Goal: Navigation & Orientation: Find specific page/section

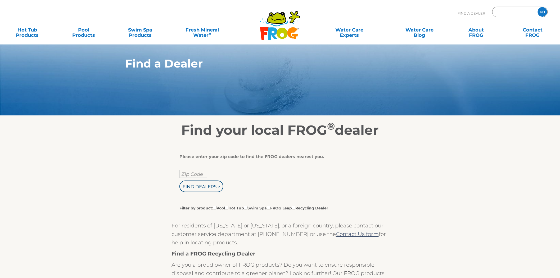
click at [501, 12] on input "Zip Code Form" at bounding box center [515, 12] width 36 height 8
type input "30252"
click at [538, 7] on input "GO" at bounding box center [543, 12] width 10 height 10
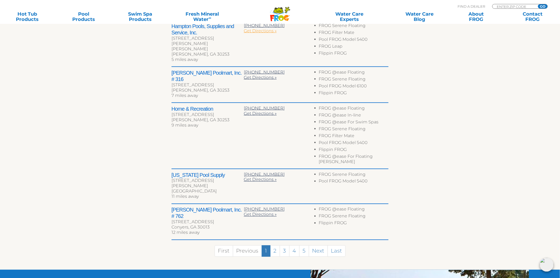
scroll to position [294, 0]
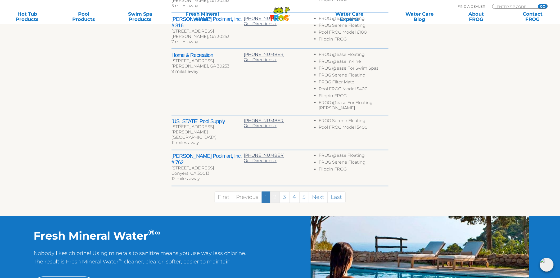
click at [274, 192] on link "2" at bounding box center [275, 197] width 10 height 11
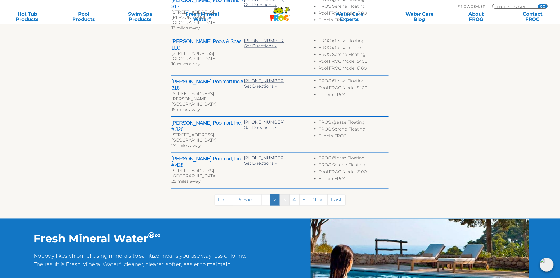
click at [282, 194] on link "3" at bounding box center [285, 199] width 10 height 11
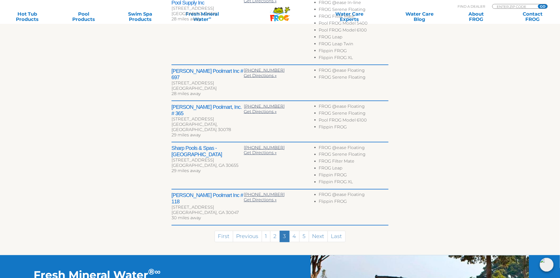
scroll to position [285, 0]
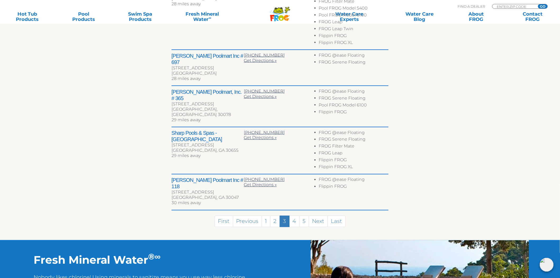
click at [295, 210] on div "First Previous 1 2 3 4 5 Next Last" at bounding box center [280, 219] width 217 height 19
click at [295, 216] on link "4" at bounding box center [294, 221] width 10 height 11
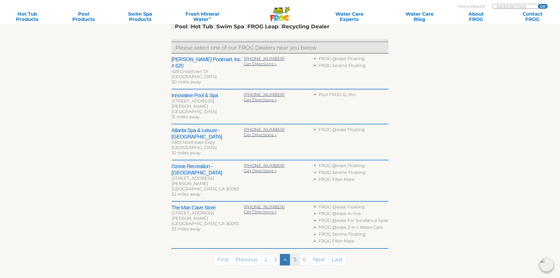
scroll to position [237, 0]
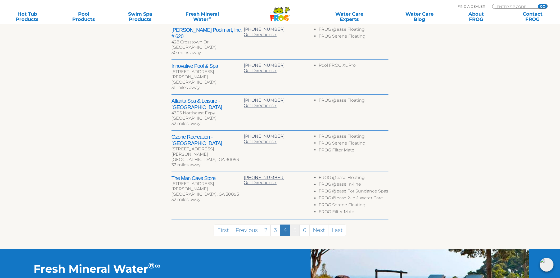
click at [295, 225] on link "5" at bounding box center [295, 230] width 10 height 11
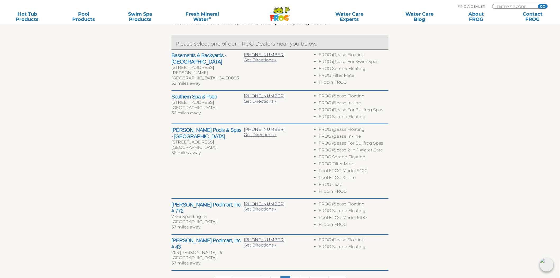
scroll to position [178, 0]
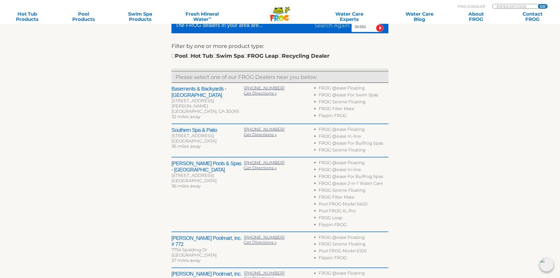
click at [174, 157] on div "Brown's Pools & Spas - Newnan 3285 Highway 34 E Newnan, GA 30265 36 miles away …" at bounding box center [280, 194] width 217 height 75
drag, startPoint x: 174, startPoint y: 157, endPoint x: 234, endPoint y: 166, distance: 60.5
click at [234, 166] on div "Brown's Pools & Spas - Newnan 3285 Highway 34 E Newnan, GA 30265 36 miles away …" at bounding box center [280, 194] width 217 height 75
click at [234, 162] on h2 "Brown's Pools & Spas - Newnan" at bounding box center [208, 166] width 72 height 13
drag, startPoint x: 234, startPoint y: 162, endPoint x: 184, endPoint y: 158, distance: 49.9
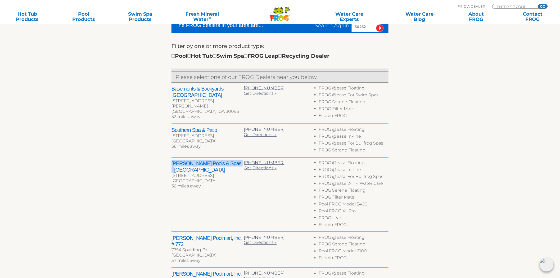
click at [184, 158] on div "Brown's Pools & Spas - Newnan 3285 Highway 34 E Newnan, GA 30265 36 miles away …" at bounding box center [280, 194] width 217 height 75
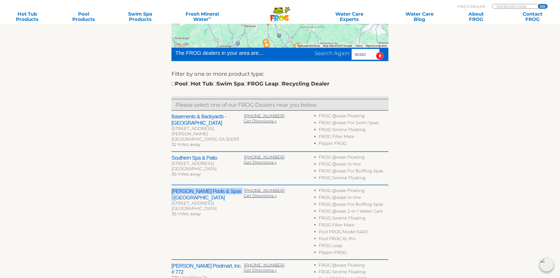
scroll to position [119, 0]
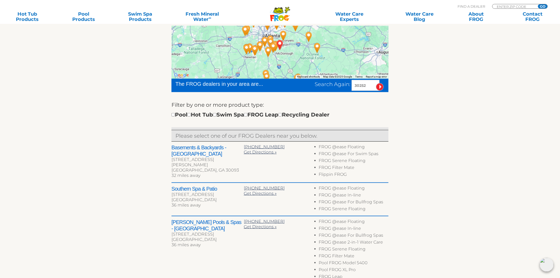
drag, startPoint x: 372, startPoint y: 85, endPoint x: 263, endPoint y: 100, distance: 110.4
click at [263, 100] on form "The FROG dealers in your area are... Search Again: 30252 Filter by one or more …" at bounding box center [280, 103] width 217 height 49
type input "21060"
click at [376, 83] on input "image" at bounding box center [380, 87] width 8 height 8
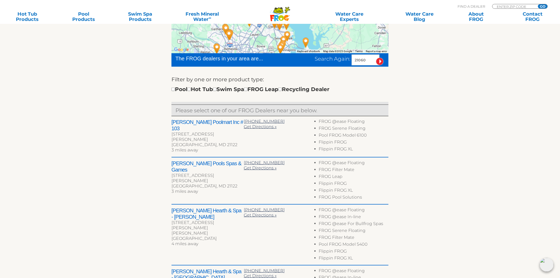
scroll to position [174, 0]
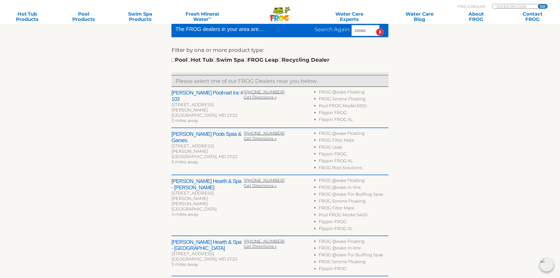
click at [175, 131] on h2 "Gene Lilly Pools Spas & Games" at bounding box center [208, 137] width 72 height 13
drag, startPoint x: 175, startPoint y: 131, endPoint x: 243, endPoint y: 130, distance: 68.3
click at [243, 131] on h2 "Gene Lilly Pools Spas & Games" at bounding box center [208, 137] width 72 height 13
copy div "Gene Lilly Pools Spas & Games"
drag, startPoint x: 372, startPoint y: 27, endPoint x: 250, endPoint y: 19, distance: 122.8
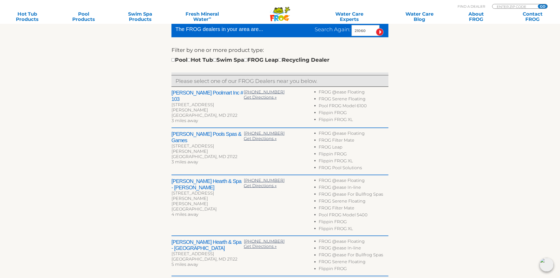
click at [250, 19] on div ".st130{clip-path:url(#SVGID_2_);fill-rule:evenodd;clip-rule:evenodd;fill:#C3CC0…" at bounding box center [280, 282] width 560 height 913
type input "60439"
click at [376, 28] on input "image" at bounding box center [380, 32] width 8 height 8
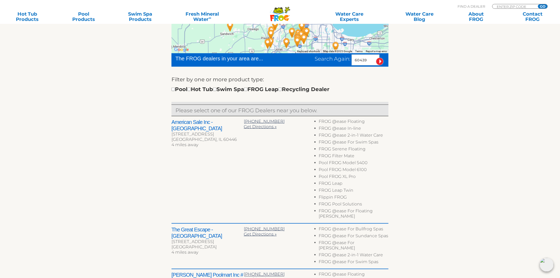
click at [179, 120] on h2 "American Sale Inc - [GEOGRAPHIC_DATA]" at bounding box center [208, 125] width 72 height 13
drag, startPoint x: 179, startPoint y: 120, endPoint x: 228, endPoint y: 121, distance: 49.0
click at [228, 121] on h2 "American Sale Inc - [GEOGRAPHIC_DATA]" at bounding box center [208, 125] width 72 height 13
copy h2 "American Sale Inc - [GEOGRAPHIC_DATA]"
